Goal: Book appointment/travel/reservation

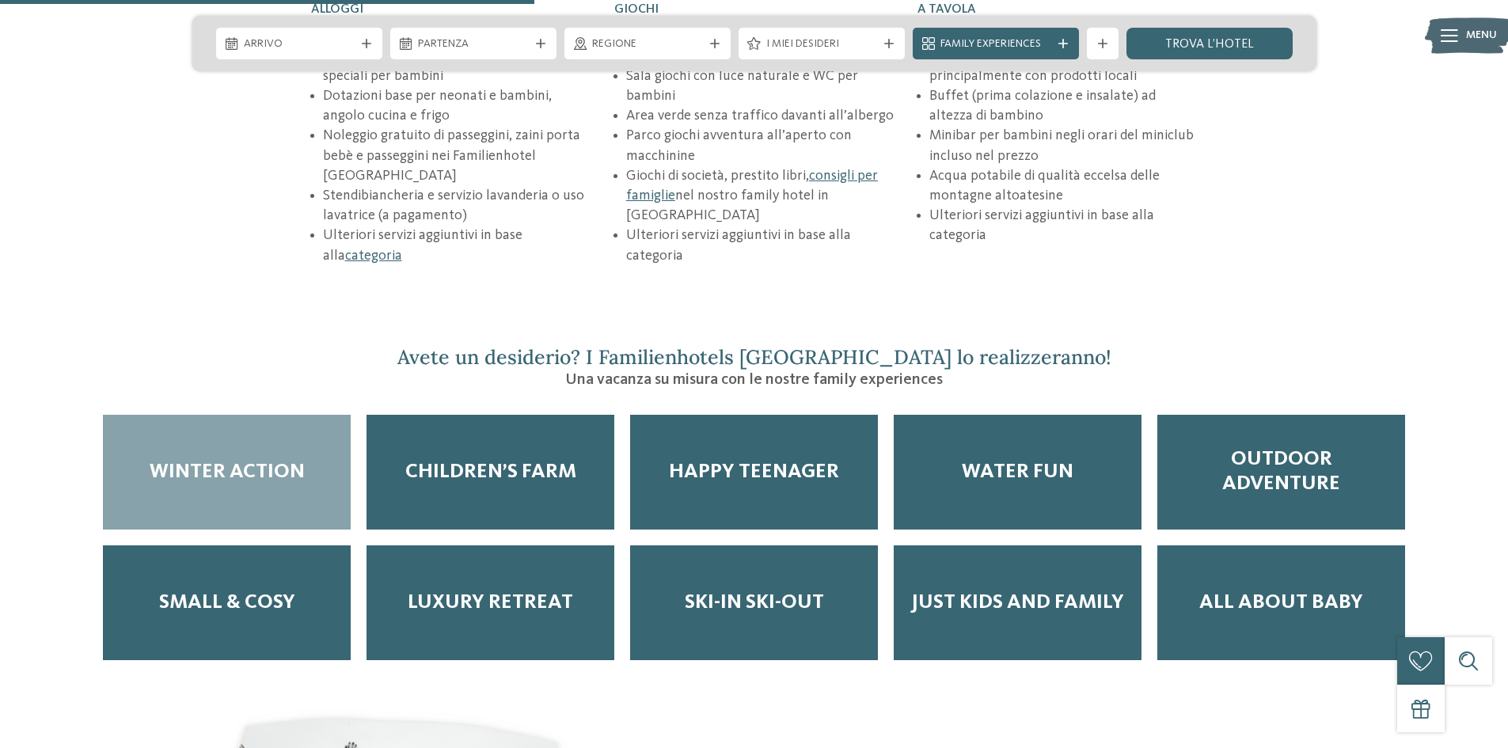
scroll to position [2612, 0]
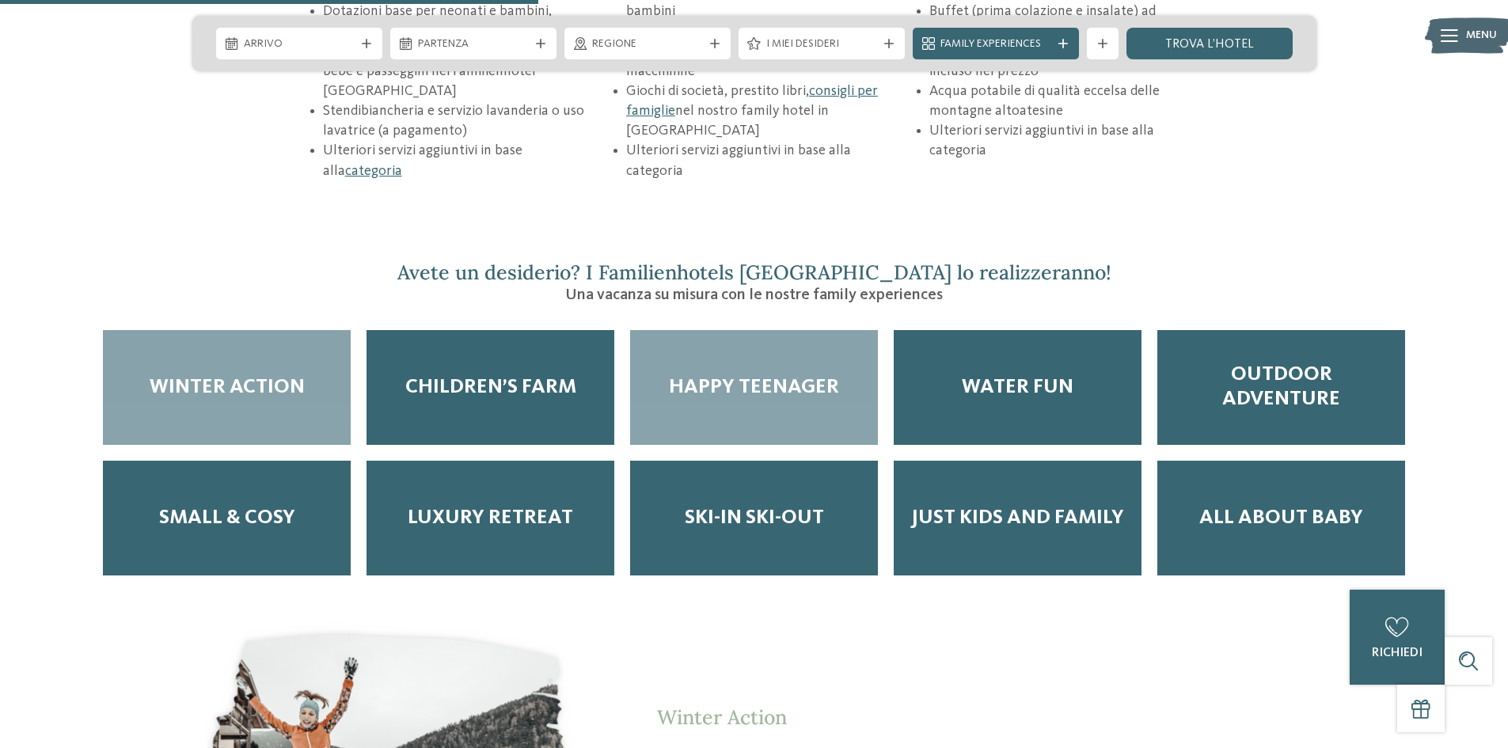
click at [806, 375] on span "Happy teenager" at bounding box center [754, 387] width 170 height 25
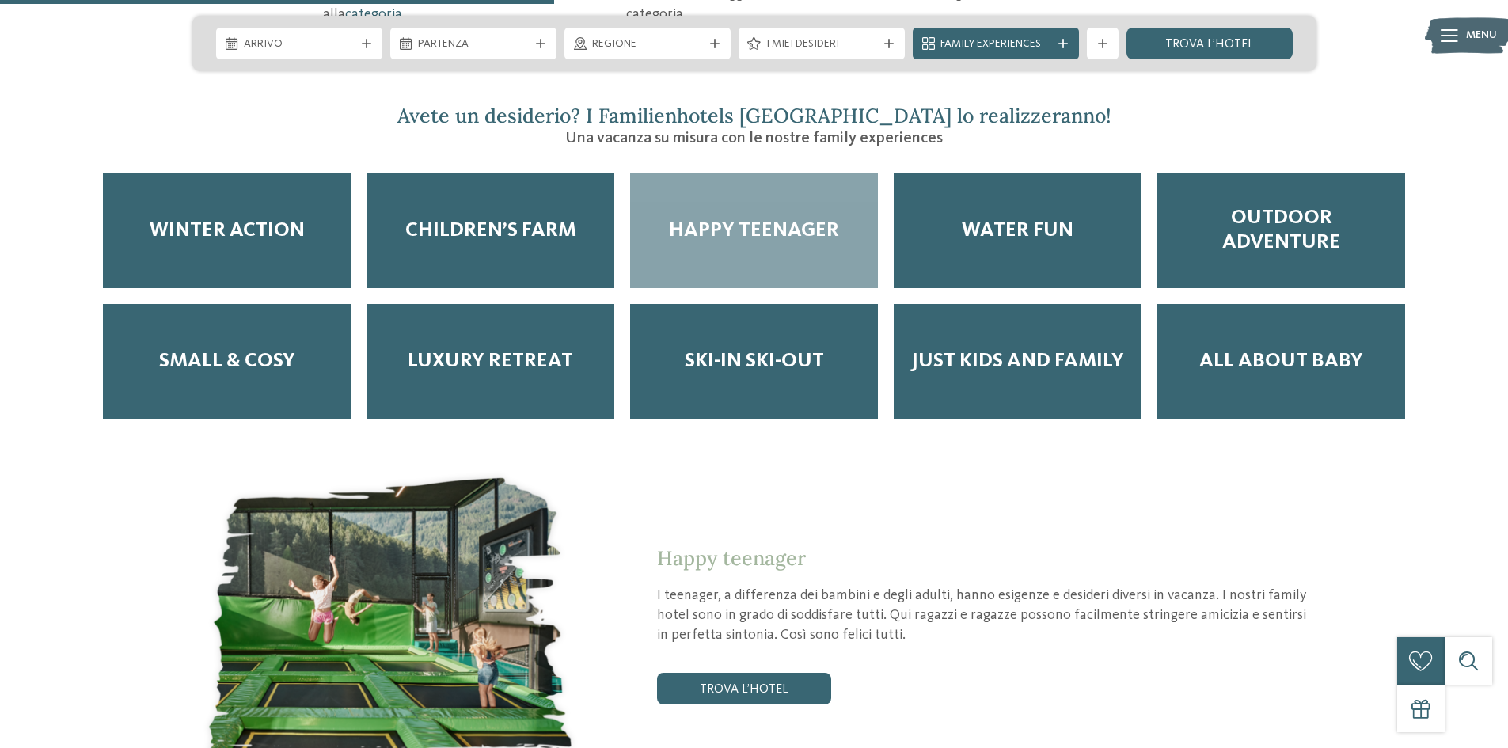
scroll to position [2771, 0]
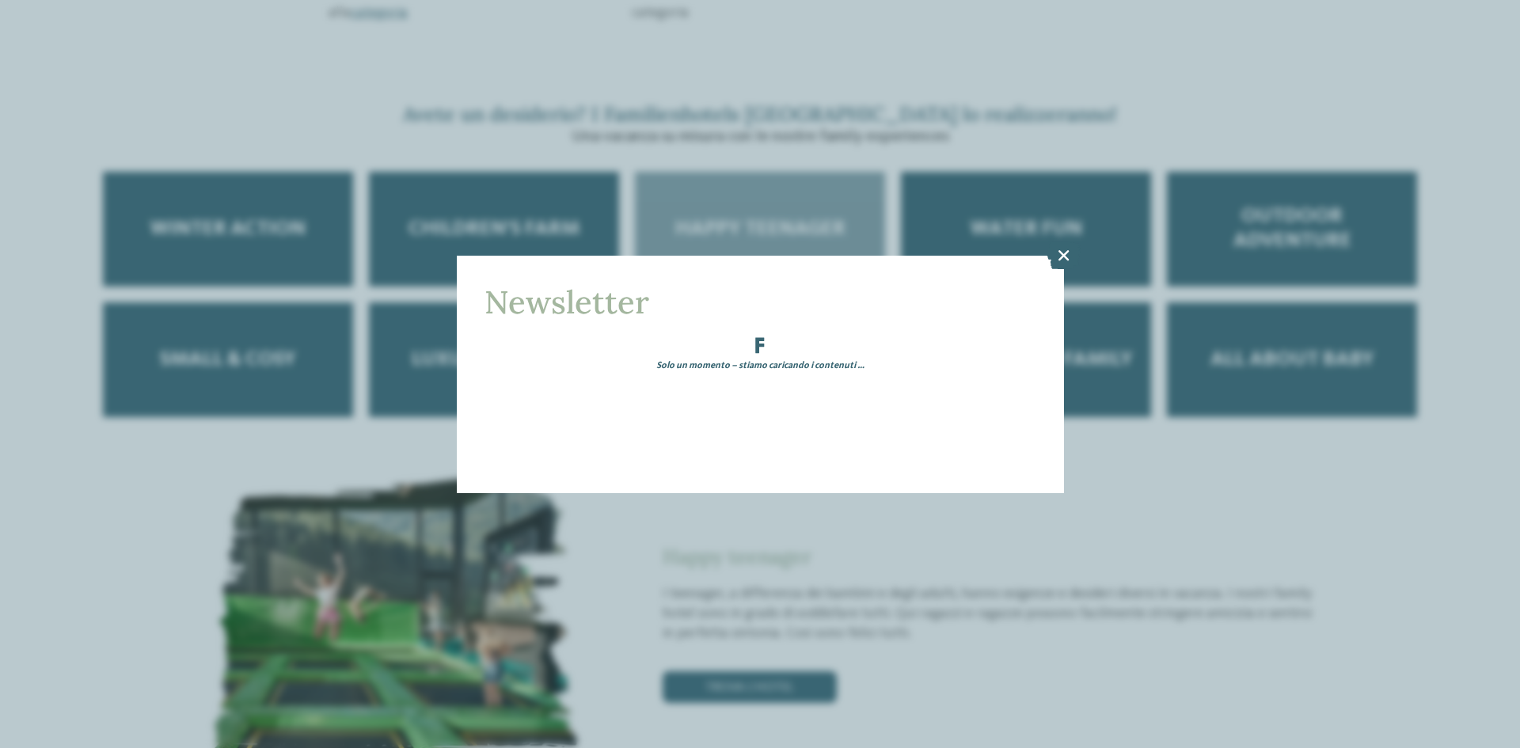
click at [767, 625] on div "Newsletter Solo un momento – stiamo caricando i contenuti …" at bounding box center [760, 374] width 1520 height 748
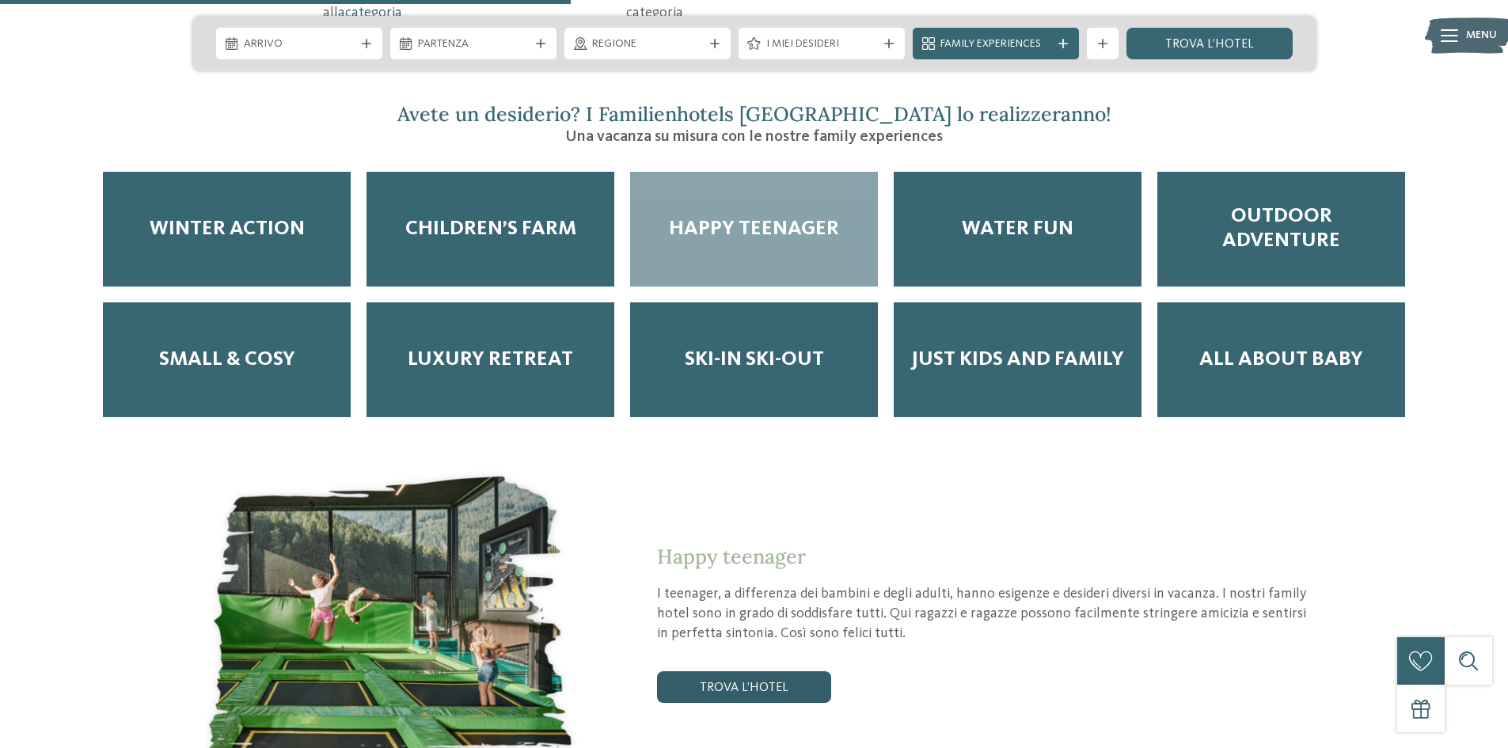
click at [767, 671] on link "trova l’hotel" at bounding box center [744, 687] width 174 height 32
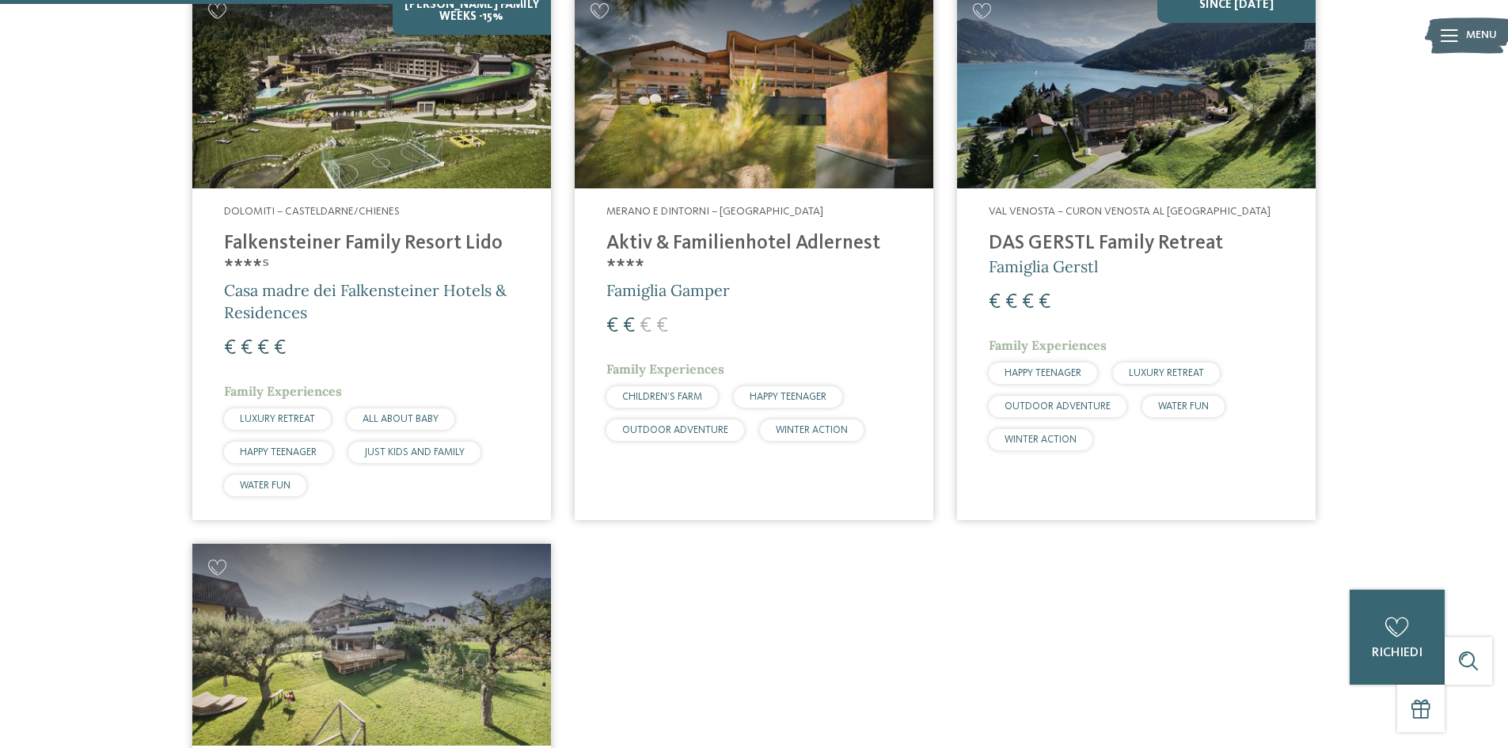
scroll to position [627, 0]
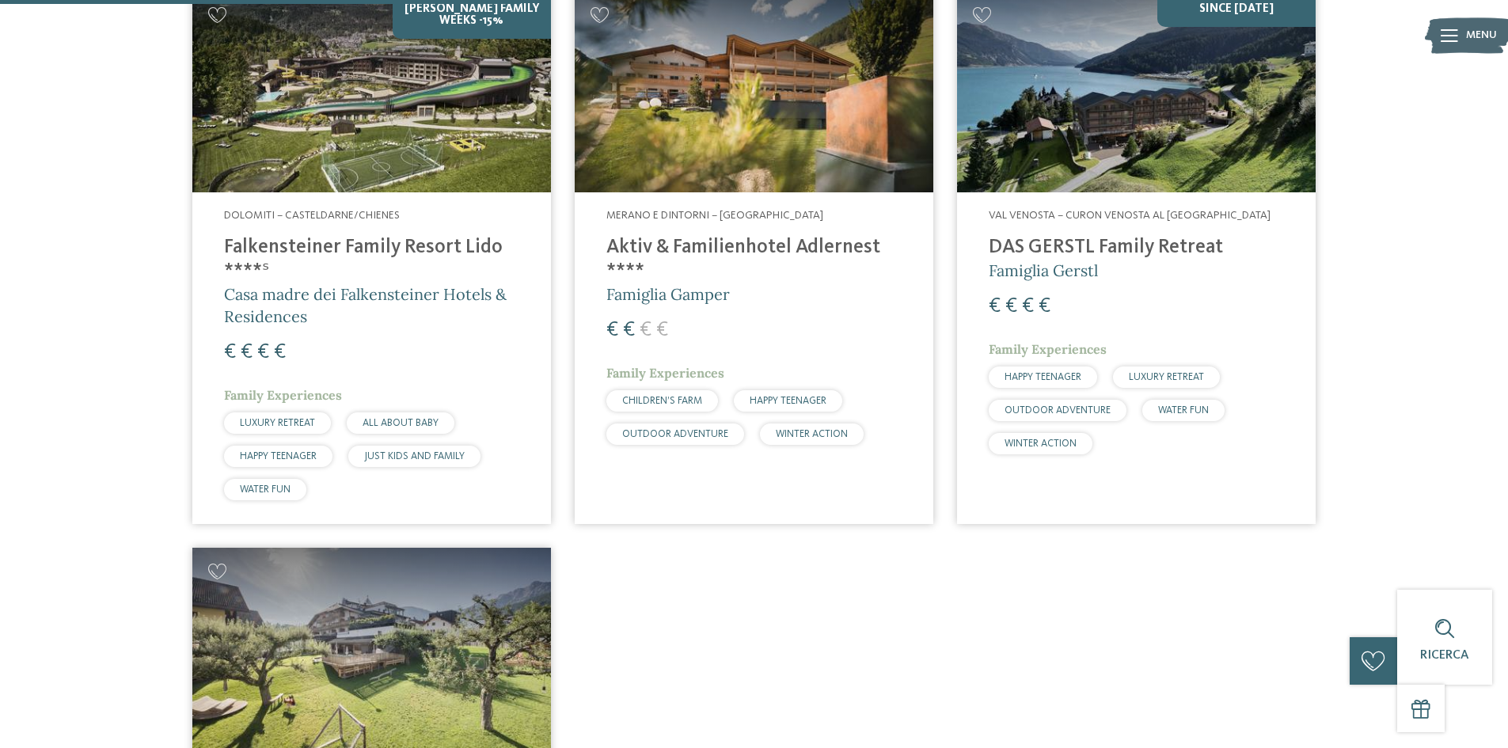
click at [774, 397] on span "HAPPY TEENAGER" at bounding box center [788, 401] width 77 height 10
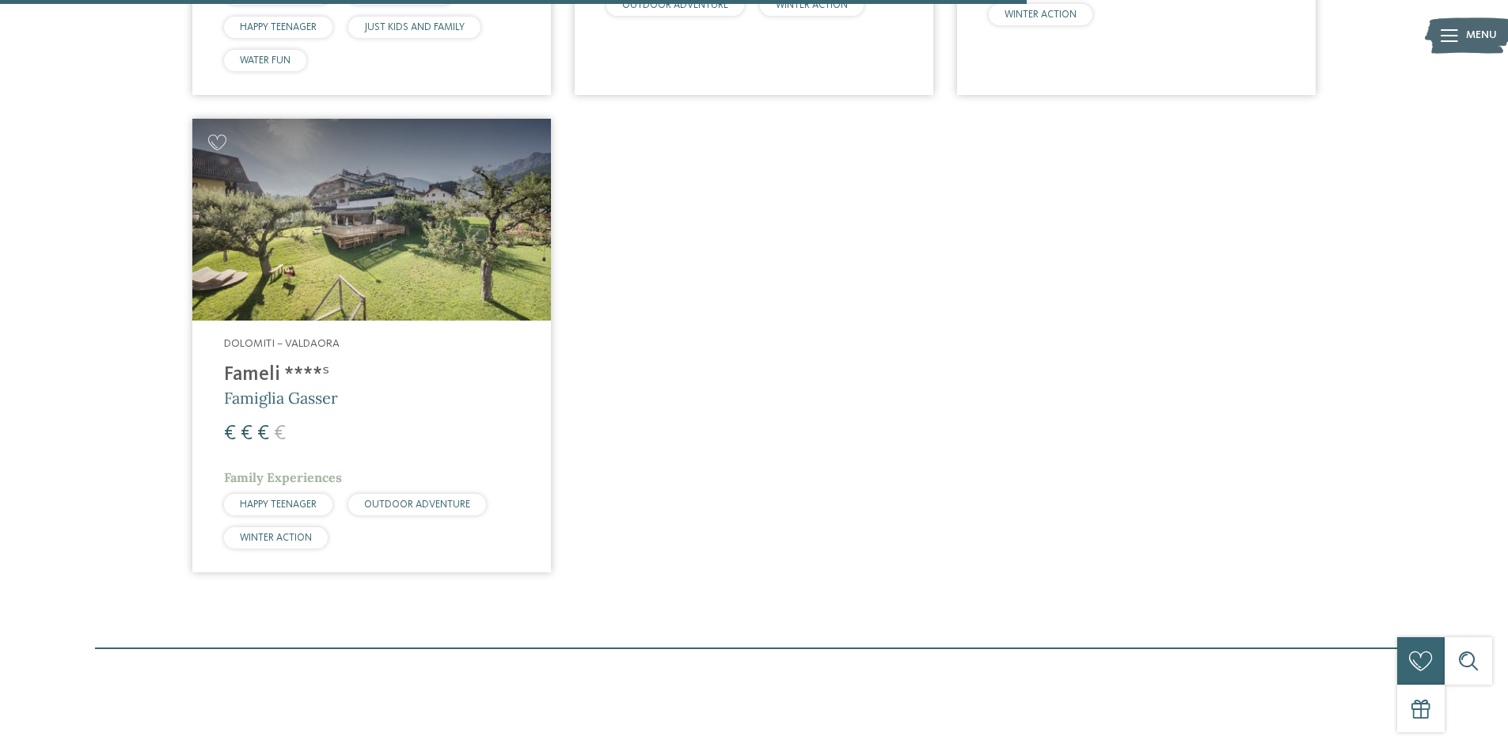
scroll to position [1260, 0]
